Goal: Task Accomplishment & Management: Use online tool/utility

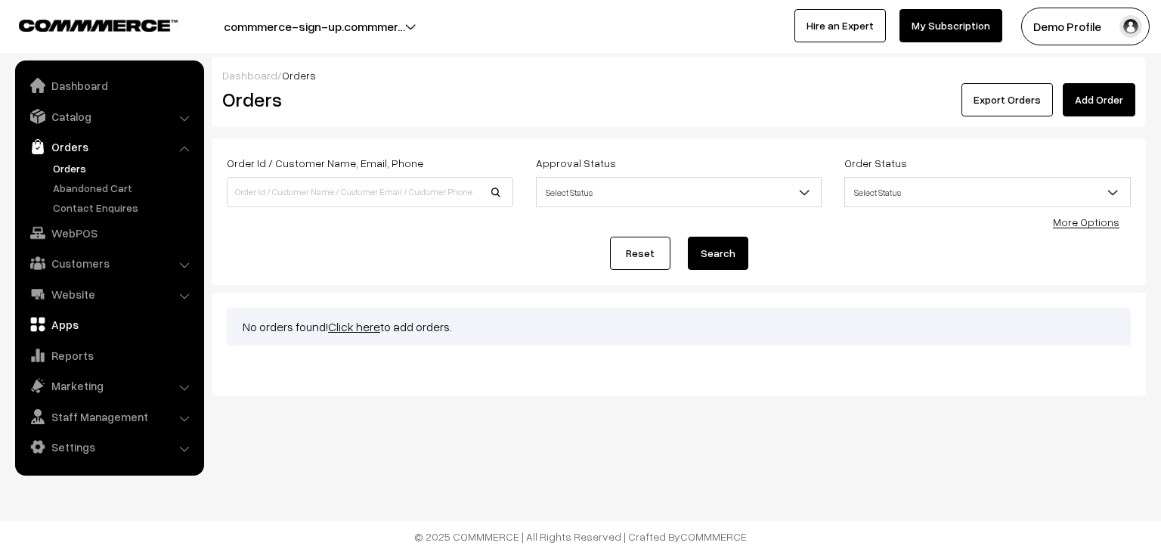
click at [71, 327] on link "Apps" at bounding box center [109, 324] width 180 height 27
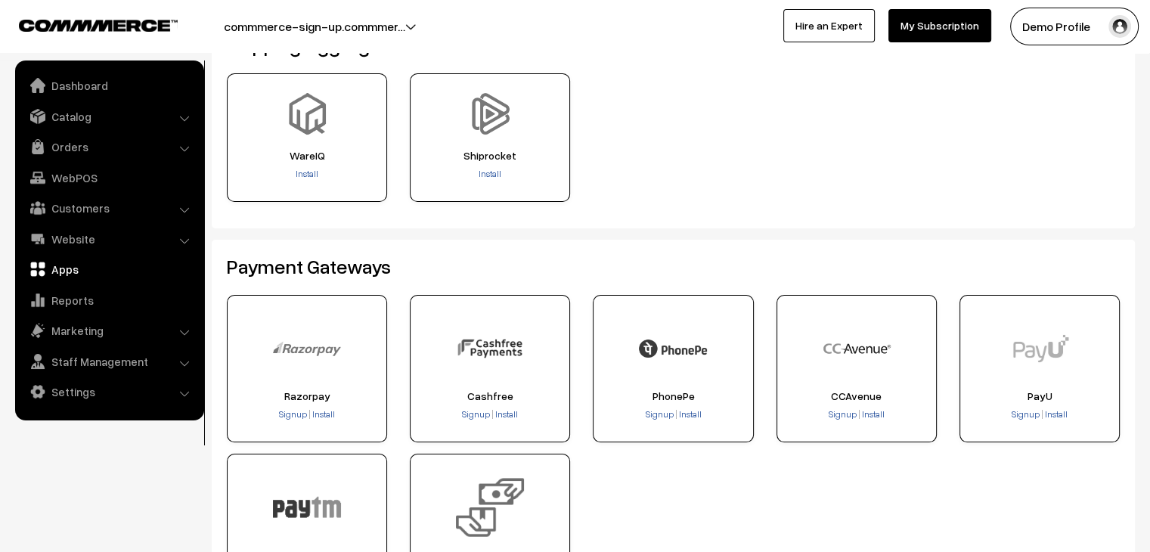
scroll to position [151, 0]
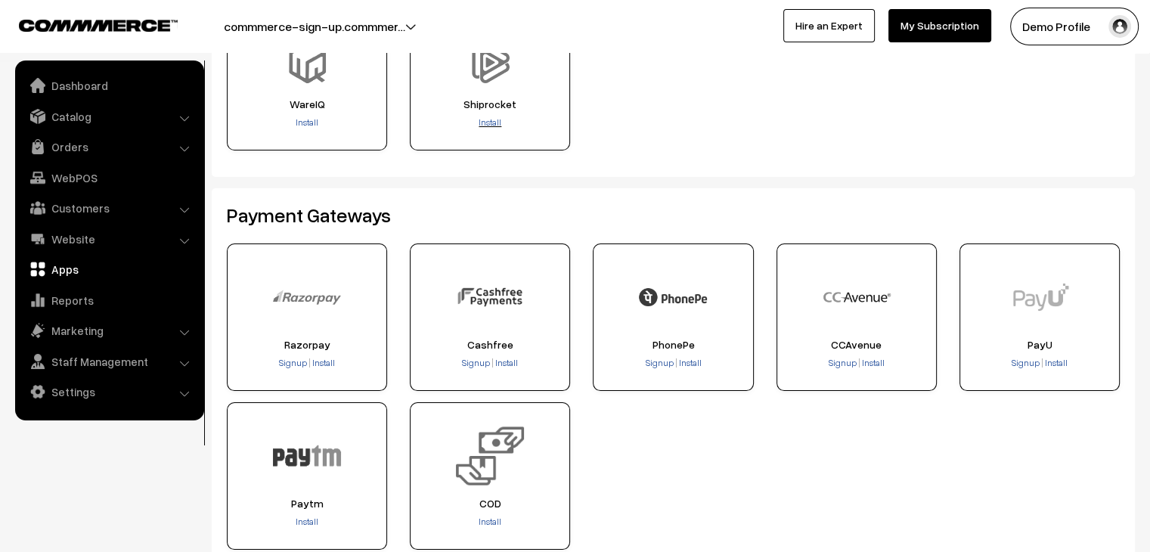
click at [494, 121] on span "Install" at bounding box center [490, 121] width 23 height 11
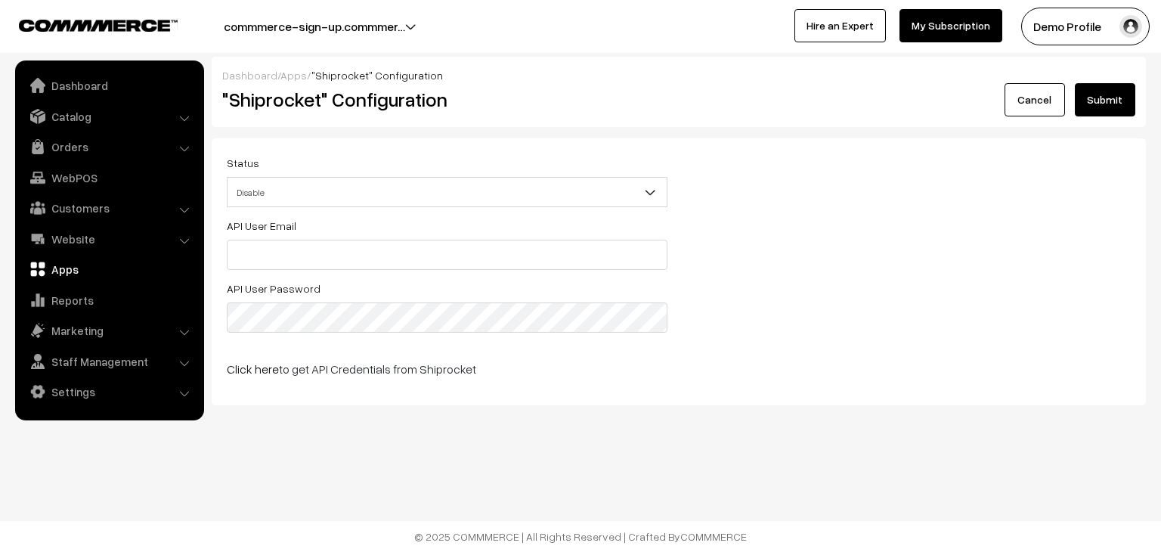
click at [315, 209] on div "Status Enable Disable Disable" at bounding box center [446, 184] width 463 height 63
click at [256, 365] on link "Click here" at bounding box center [253, 368] width 52 height 15
